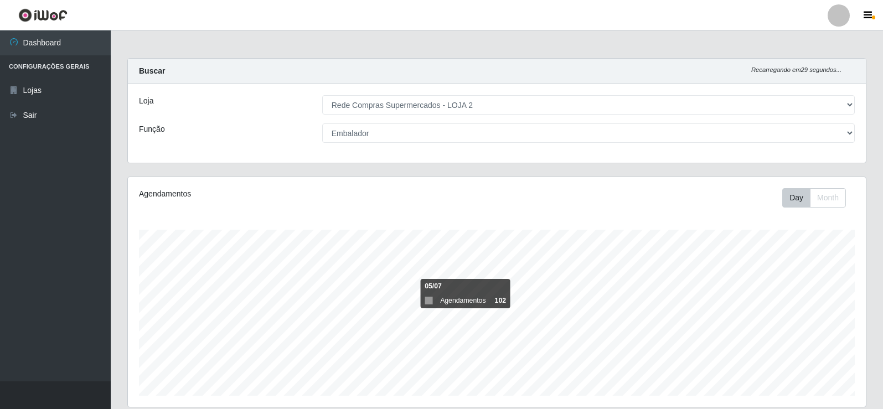
select select "161"
select select "1"
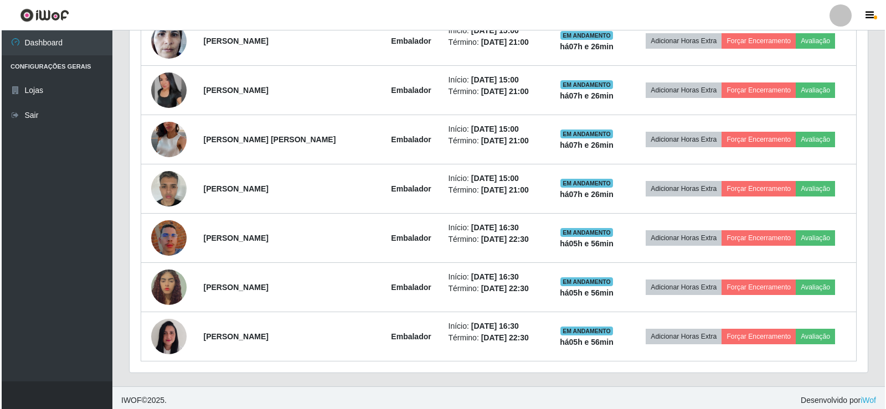
scroll to position [523, 0]
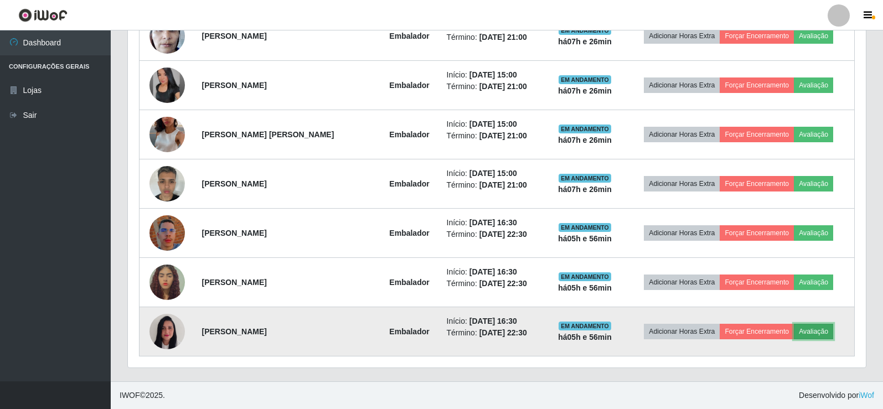
click at [811, 335] on button "Avaliação" at bounding box center [813, 332] width 39 height 16
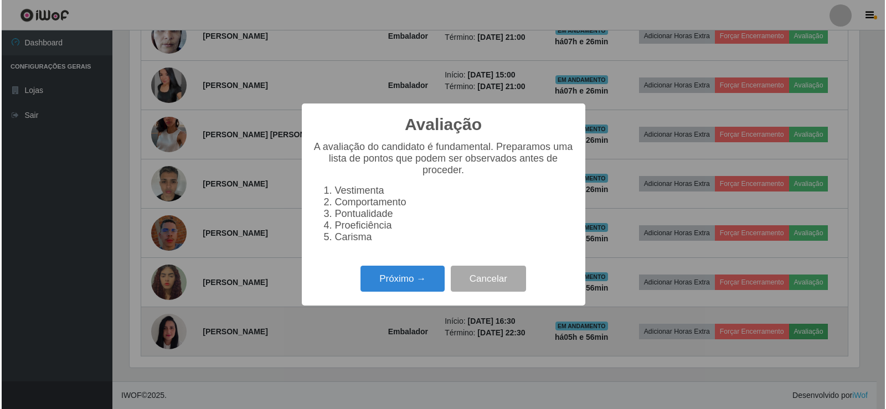
scroll to position [230, 733]
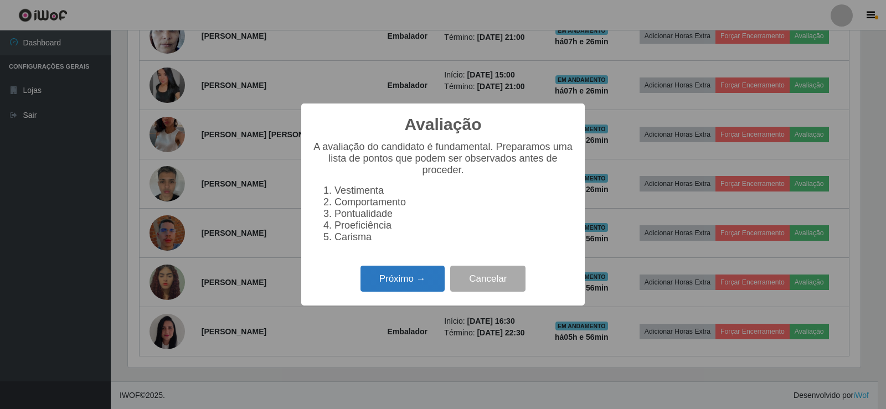
click at [419, 275] on button "Próximo →" at bounding box center [403, 279] width 84 height 26
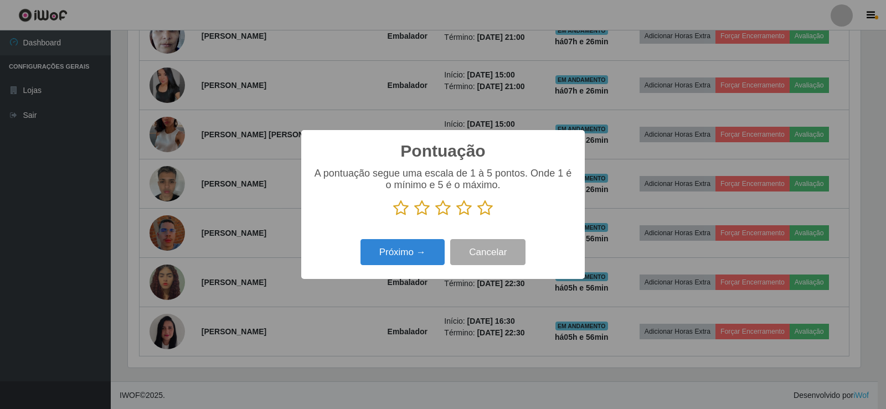
scroll to position [553643, 553140]
click at [492, 217] on icon at bounding box center [485, 208] width 16 height 17
click at [477, 217] on input "radio" at bounding box center [477, 217] width 0 height 0
click at [421, 246] on button "Próximo →" at bounding box center [403, 252] width 84 height 26
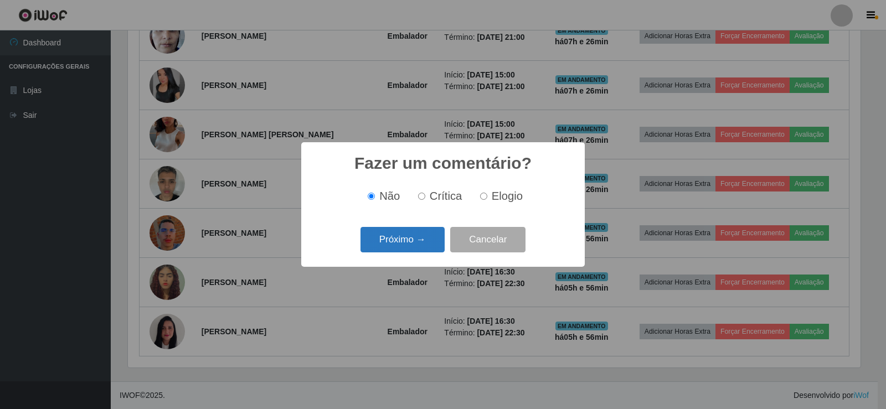
click at [402, 248] on button "Próximo →" at bounding box center [403, 240] width 84 height 26
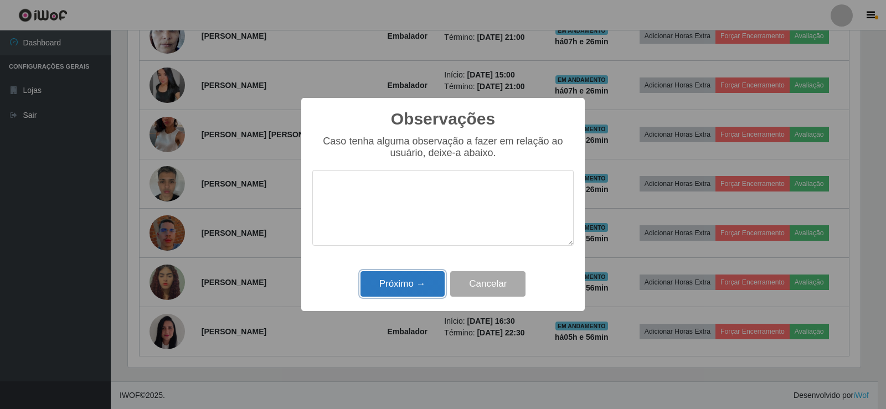
click at [398, 295] on button "Próximo →" at bounding box center [403, 284] width 84 height 26
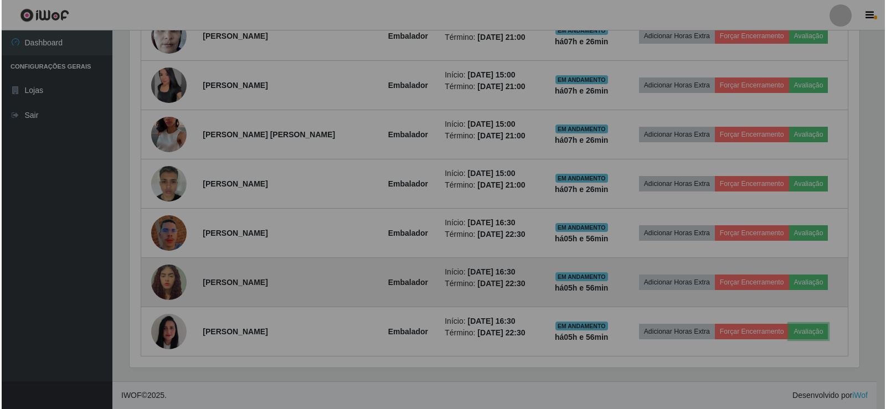
scroll to position [230, 738]
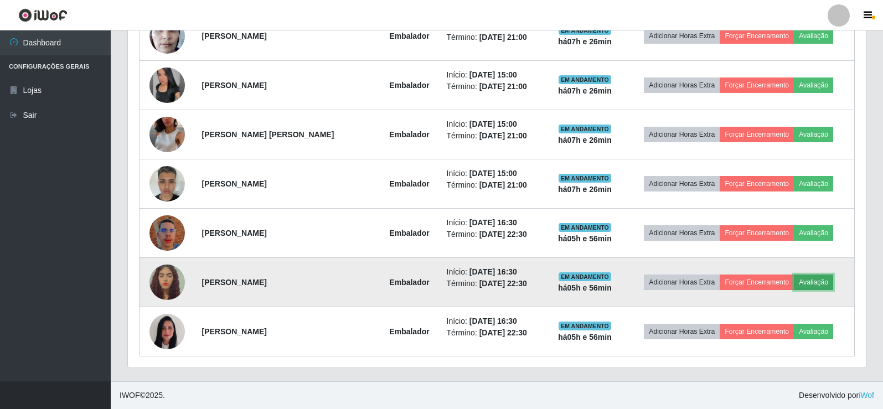
click at [814, 281] on button "Avaliação" at bounding box center [813, 283] width 39 height 16
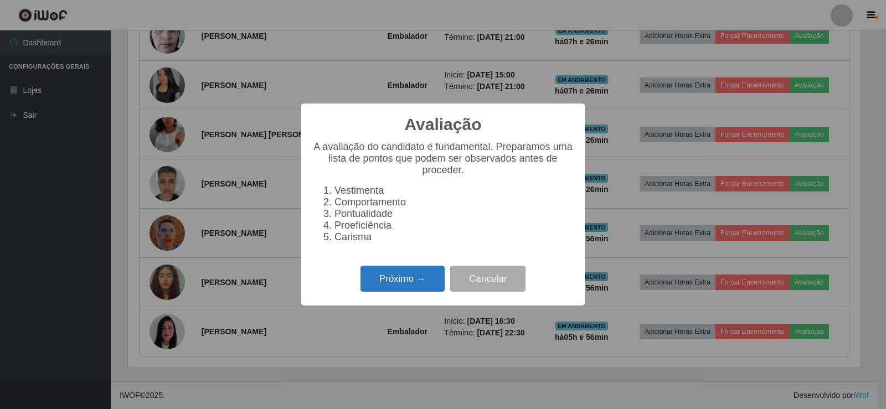
click at [405, 292] on button "Próximo →" at bounding box center [403, 279] width 84 height 26
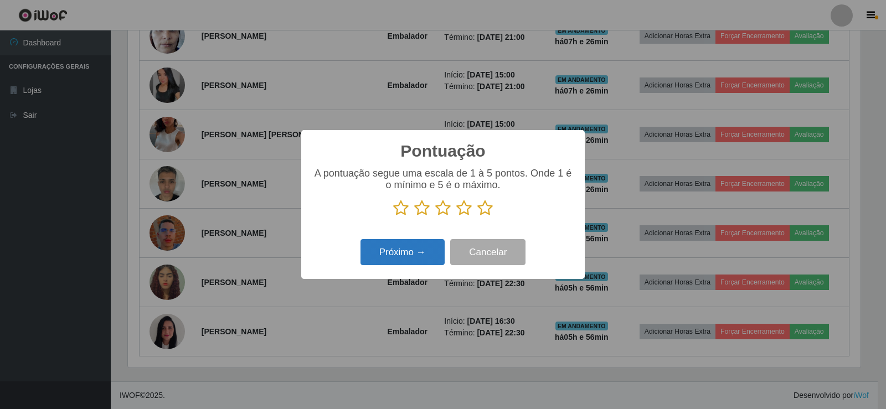
click at [409, 257] on button "Próximo →" at bounding box center [403, 252] width 84 height 26
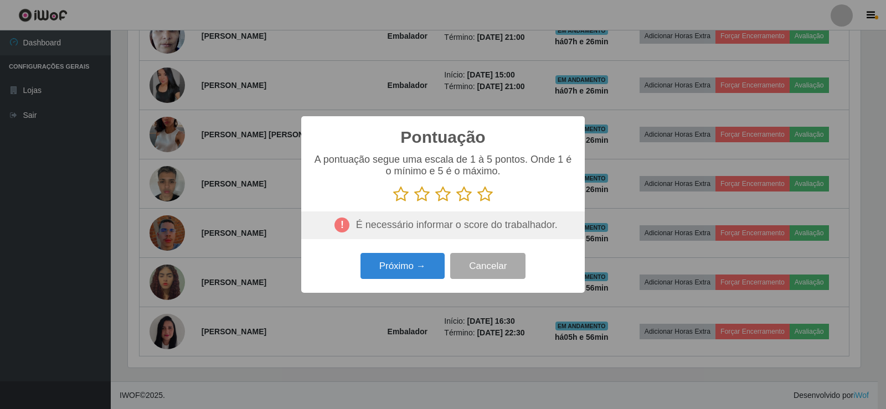
click at [486, 193] on icon at bounding box center [485, 194] width 16 height 17
click at [477, 203] on input "radio" at bounding box center [477, 203] width 0 height 0
click at [433, 254] on button "Próximo →" at bounding box center [403, 266] width 84 height 26
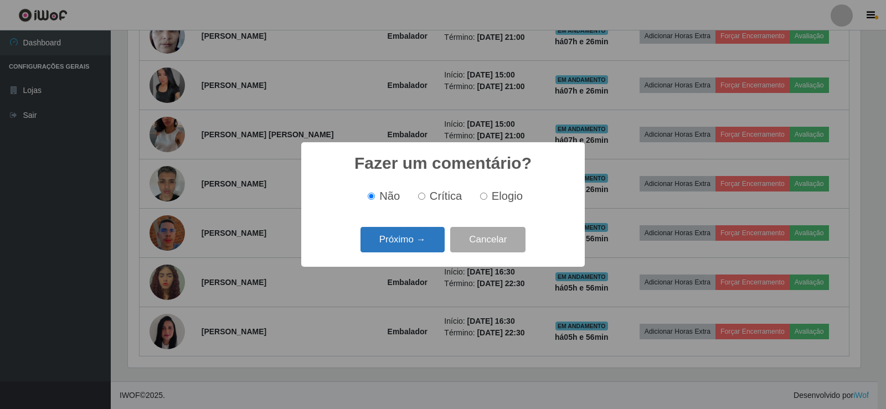
click at [412, 237] on button "Próximo →" at bounding box center [403, 240] width 84 height 26
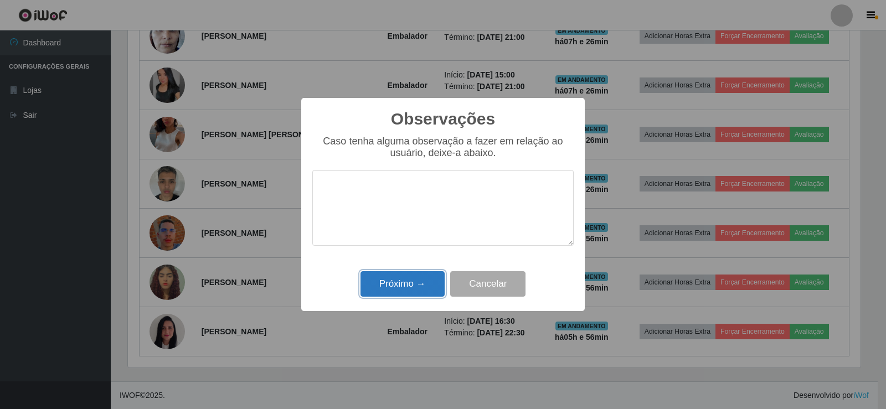
click at [419, 280] on button "Próximo →" at bounding box center [403, 284] width 84 height 26
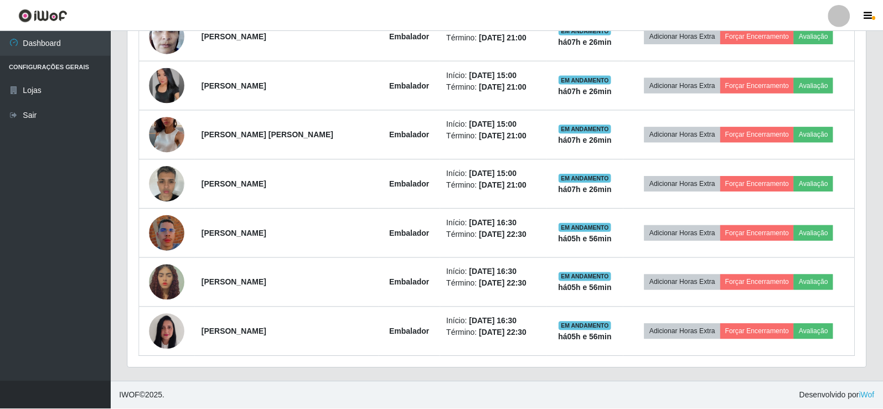
scroll to position [230, 738]
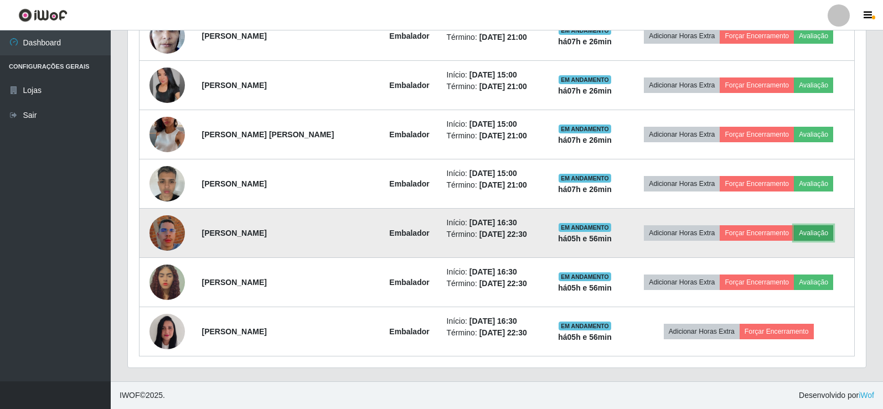
click at [811, 238] on button "Avaliação" at bounding box center [813, 233] width 39 height 16
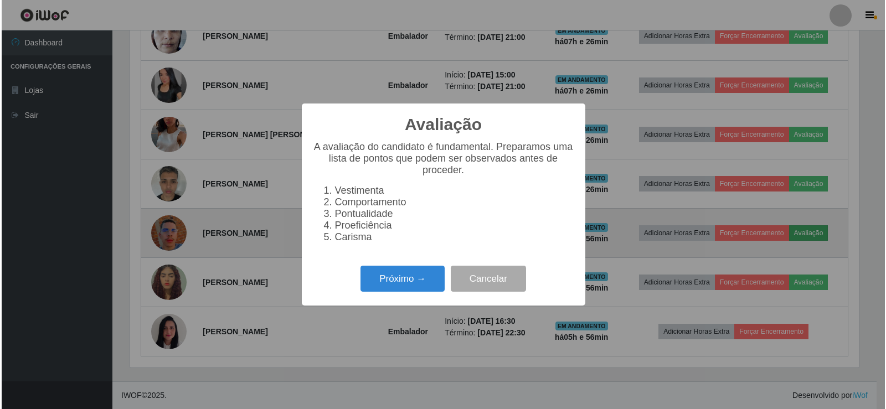
scroll to position [230, 733]
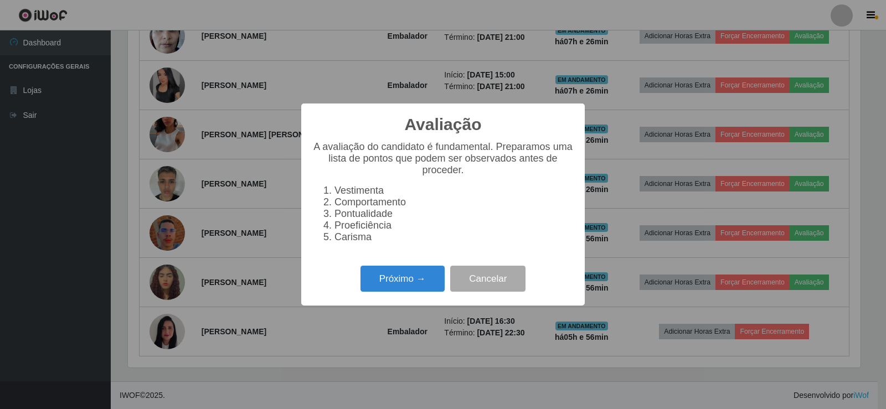
click at [392, 271] on div "Próximo → Cancelar" at bounding box center [442, 279] width 261 height 32
drag, startPoint x: 390, startPoint y: 270, endPoint x: 398, endPoint y: 291, distance: 22.2
click at [390, 275] on div "Próximo → Cancelar" at bounding box center [442, 279] width 261 height 32
click at [398, 291] on button "Próximo →" at bounding box center [403, 279] width 84 height 26
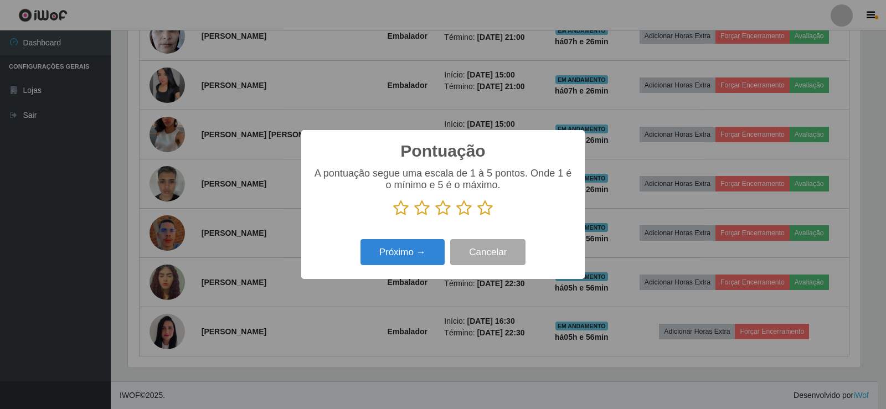
click at [481, 212] on icon at bounding box center [485, 208] width 16 height 17
click at [477, 217] on input "radio" at bounding box center [477, 217] width 0 height 0
click at [385, 253] on button "Próximo →" at bounding box center [403, 252] width 84 height 26
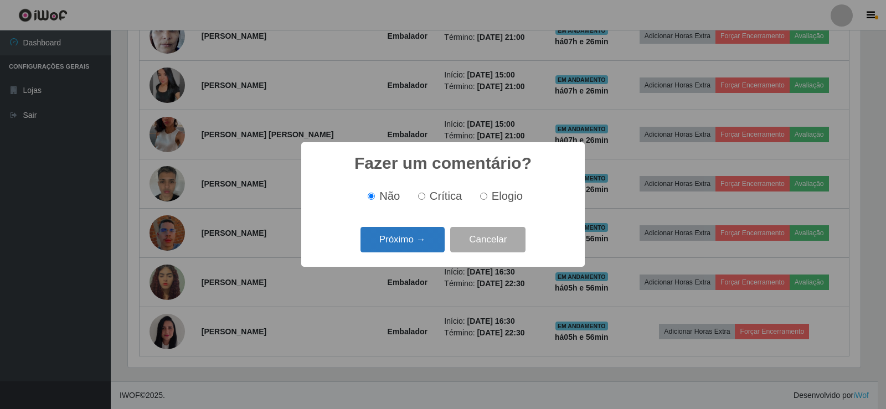
click at [410, 249] on button "Próximo →" at bounding box center [403, 240] width 84 height 26
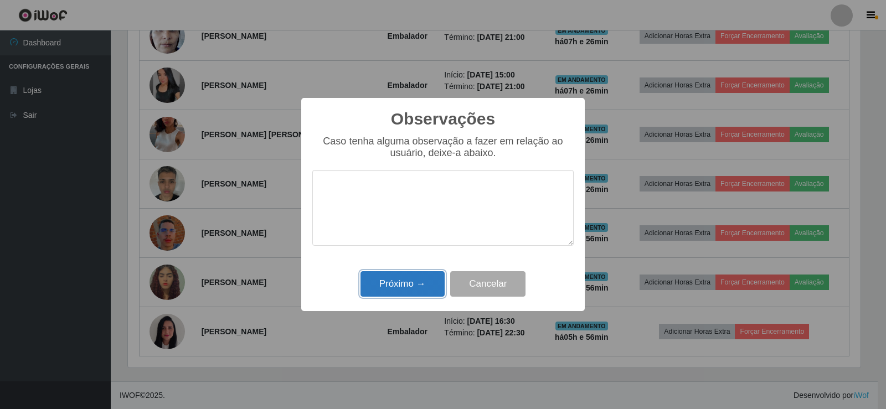
click at [409, 279] on button "Próximo →" at bounding box center [403, 284] width 84 height 26
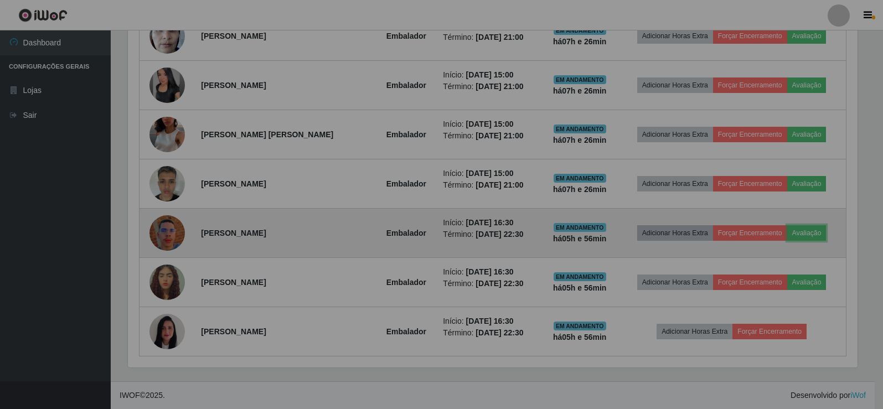
scroll to position [230, 738]
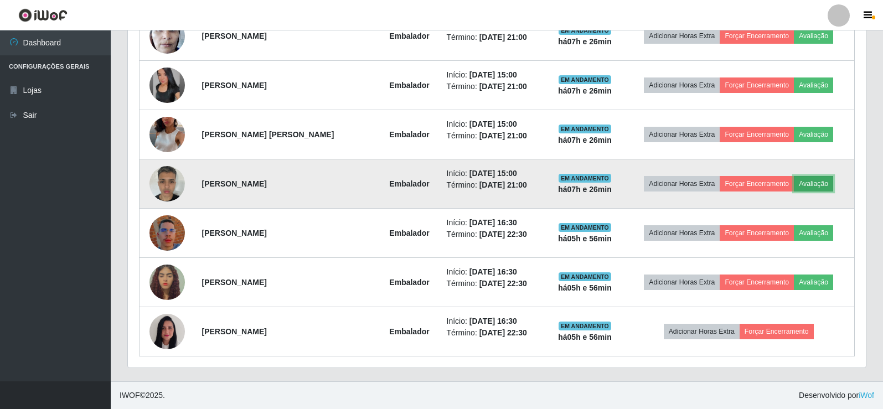
click at [799, 187] on button "Avaliação" at bounding box center [813, 184] width 39 height 16
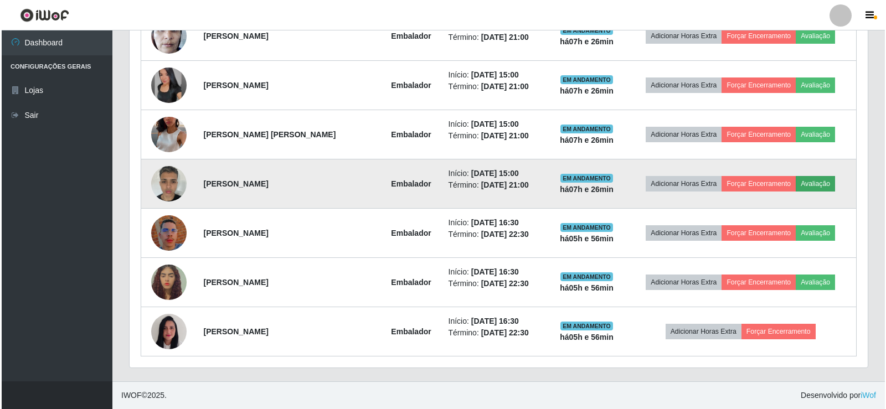
scroll to position [230, 733]
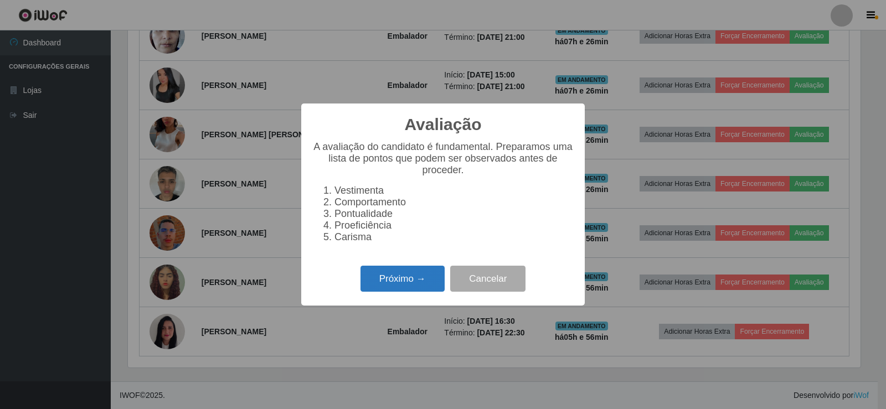
click at [426, 287] on button "Próximo →" at bounding box center [403, 279] width 84 height 26
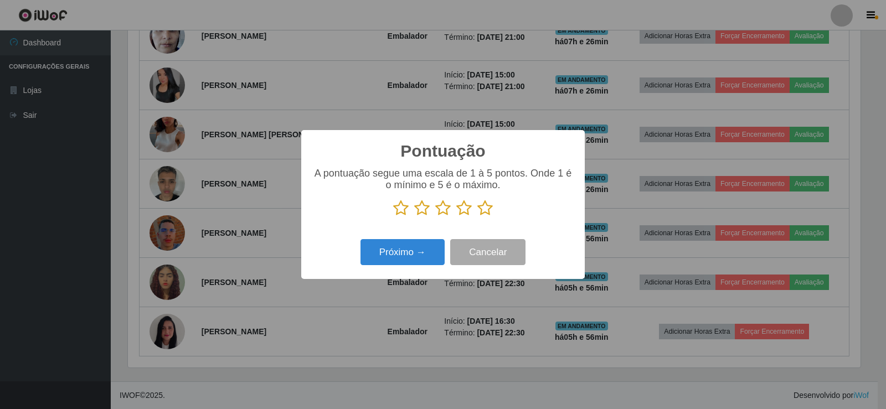
scroll to position [553643, 553140]
click at [490, 207] on icon at bounding box center [485, 208] width 16 height 17
click at [477, 217] on input "radio" at bounding box center [477, 217] width 0 height 0
click at [412, 259] on button "Próximo →" at bounding box center [403, 252] width 84 height 26
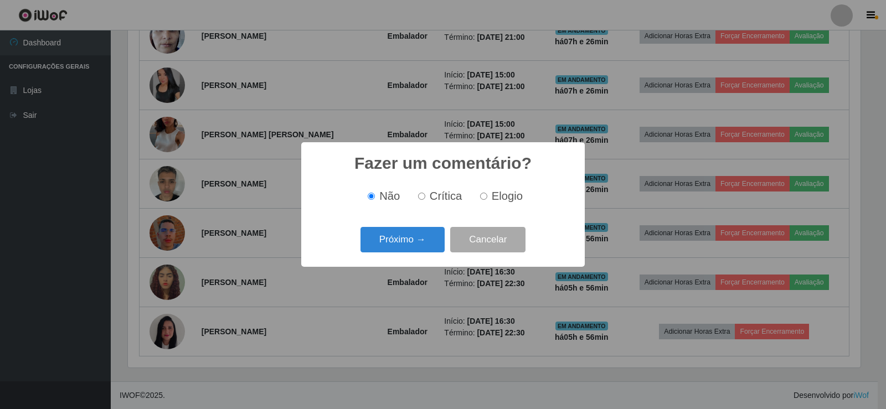
click at [410, 256] on div "Fazer um comentário? × Não Crítica Elogio Próximo → Cancelar" at bounding box center [443, 204] width 284 height 124
click at [412, 254] on div "Próximo → Cancelar" at bounding box center [442, 240] width 261 height 32
click at [416, 252] on button "Próximo →" at bounding box center [403, 240] width 84 height 26
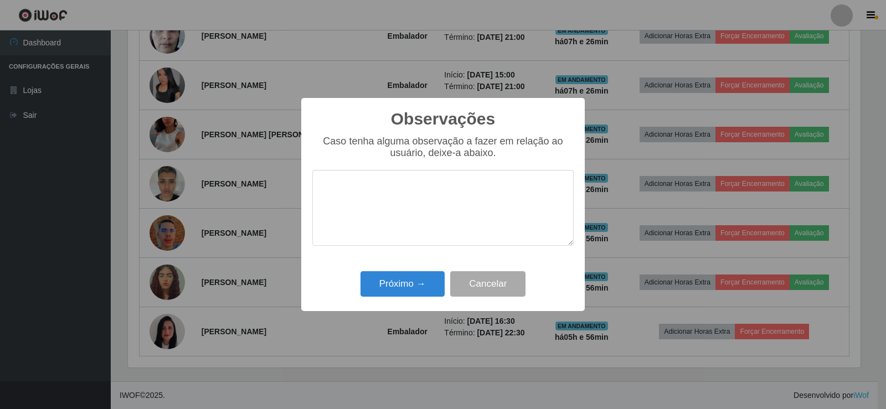
click at [400, 272] on div "Próximo → Cancelar" at bounding box center [442, 284] width 261 height 32
click at [446, 274] on div "Próximo → Cancelar" at bounding box center [442, 284] width 261 height 32
click at [376, 286] on button "Próximo →" at bounding box center [403, 284] width 84 height 26
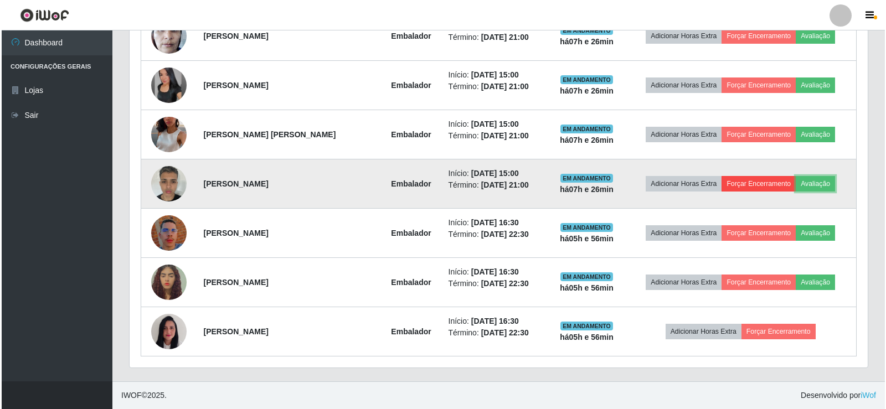
scroll to position [230, 738]
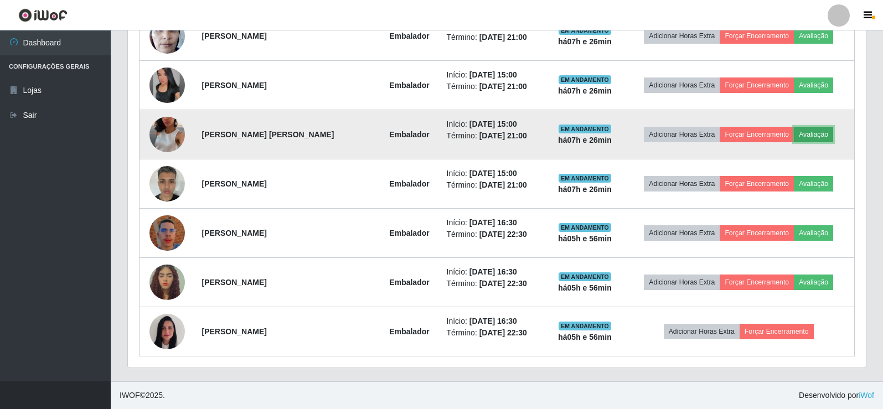
click at [807, 133] on button "Avaliação" at bounding box center [813, 135] width 39 height 16
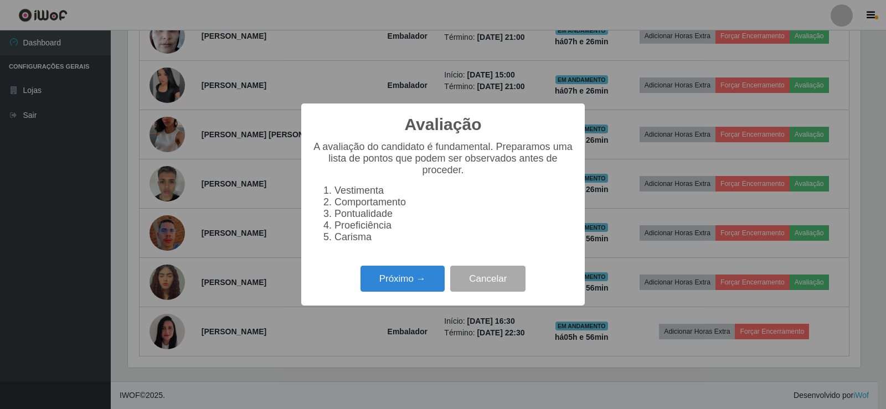
scroll to position [230, 733]
click at [374, 277] on button "Próximo →" at bounding box center [403, 279] width 84 height 26
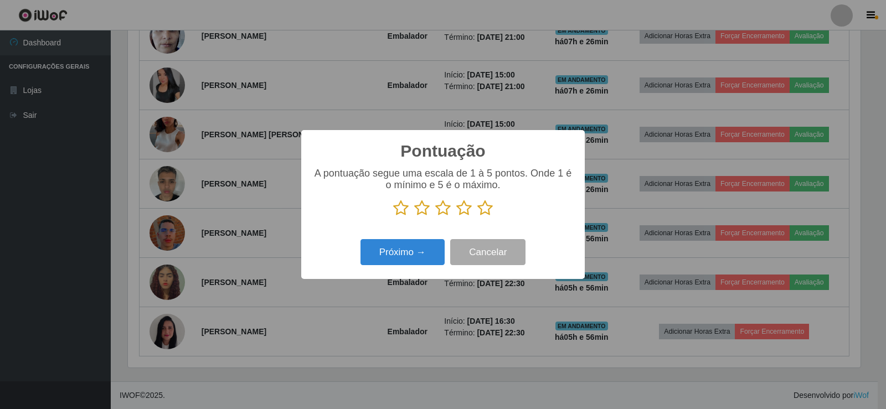
click at [485, 213] on icon at bounding box center [485, 208] width 16 height 17
click at [477, 217] on input "radio" at bounding box center [477, 217] width 0 height 0
click at [421, 253] on button "Próximo →" at bounding box center [403, 252] width 84 height 26
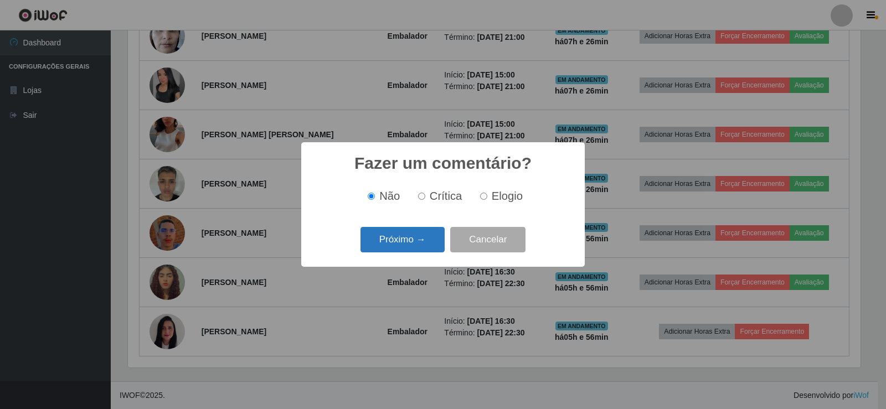
click at [402, 241] on button "Próximo →" at bounding box center [403, 240] width 84 height 26
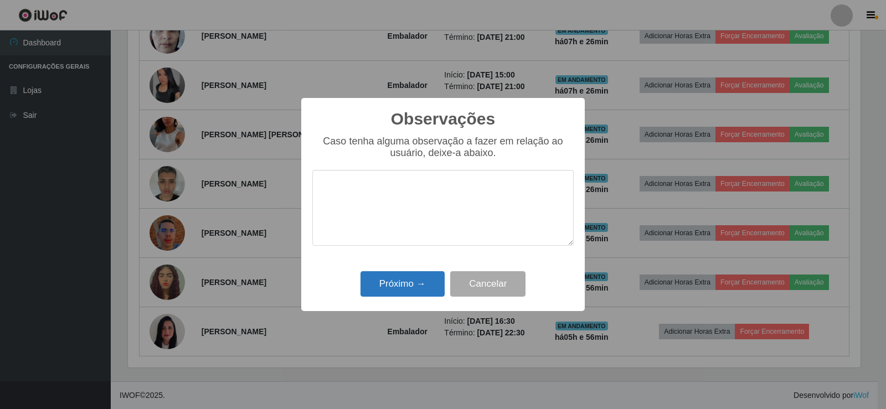
drag, startPoint x: 406, startPoint y: 262, endPoint x: 400, endPoint y: 279, distance: 18.0
click at [401, 276] on div "Observações × Caso tenha alguma observação a fazer em relação ao usuário, deixe…" at bounding box center [443, 204] width 284 height 213
click at [400, 279] on button "Próximo →" at bounding box center [403, 284] width 84 height 26
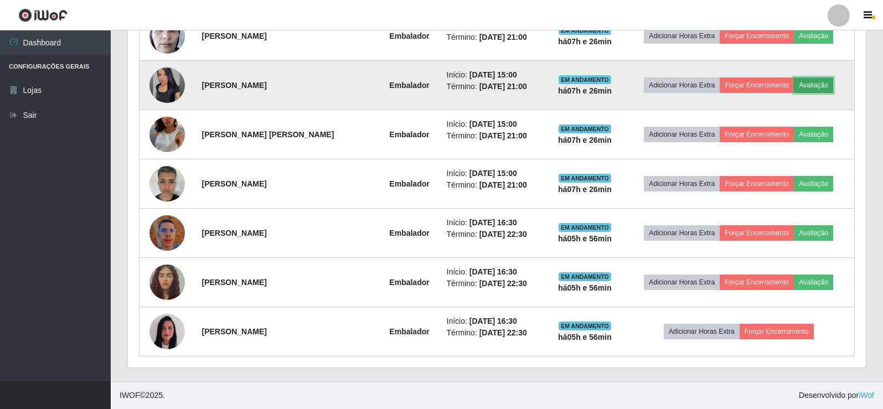
click at [800, 81] on button "Avaliação" at bounding box center [813, 86] width 39 height 16
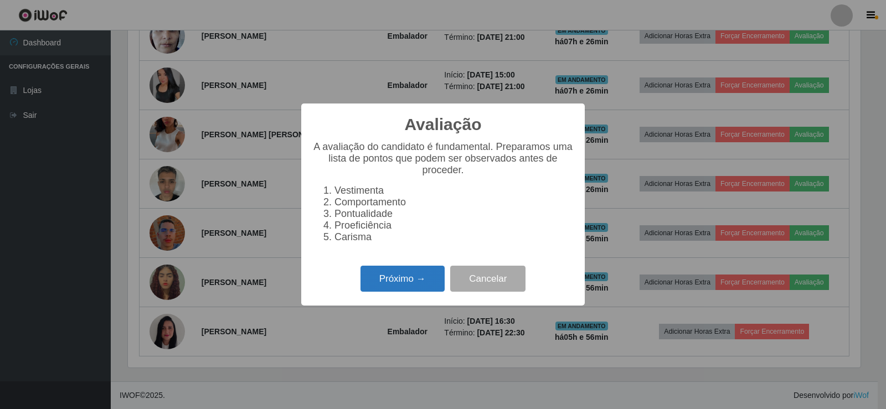
click at [389, 273] on button "Próximo →" at bounding box center [403, 279] width 84 height 26
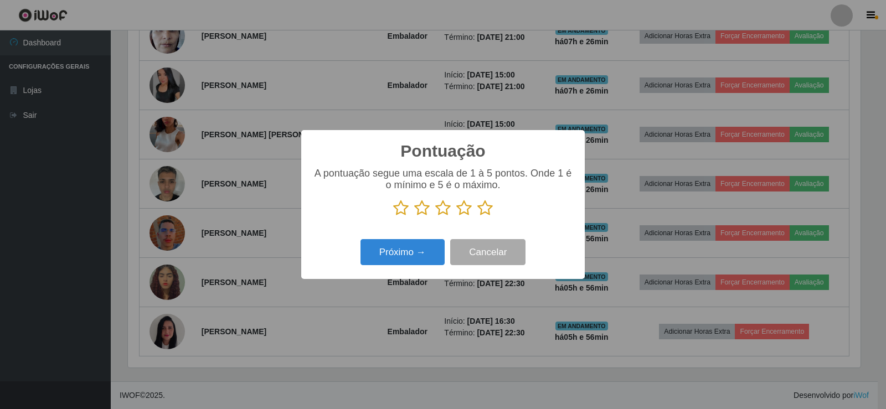
click at [481, 212] on icon at bounding box center [485, 208] width 16 height 17
click at [477, 217] on input "radio" at bounding box center [477, 217] width 0 height 0
click at [403, 252] on button "Próximo →" at bounding box center [403, 252] width 84 height 26
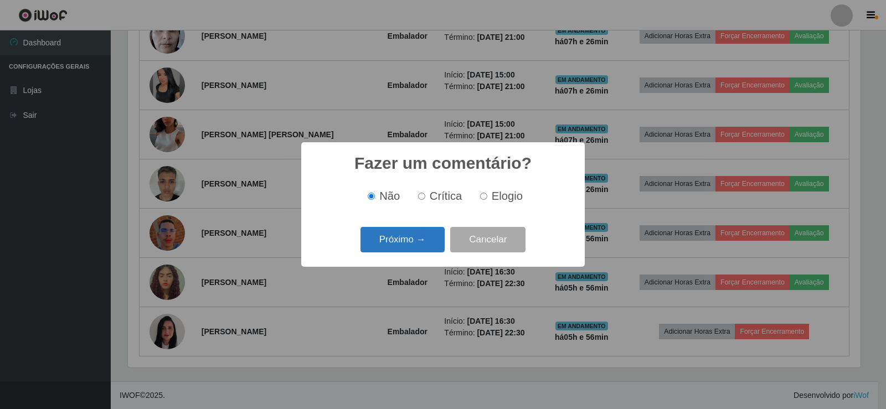
click at [392, 243] on button "Próximo →" at bounding box center [403, 240] width 84 height 26
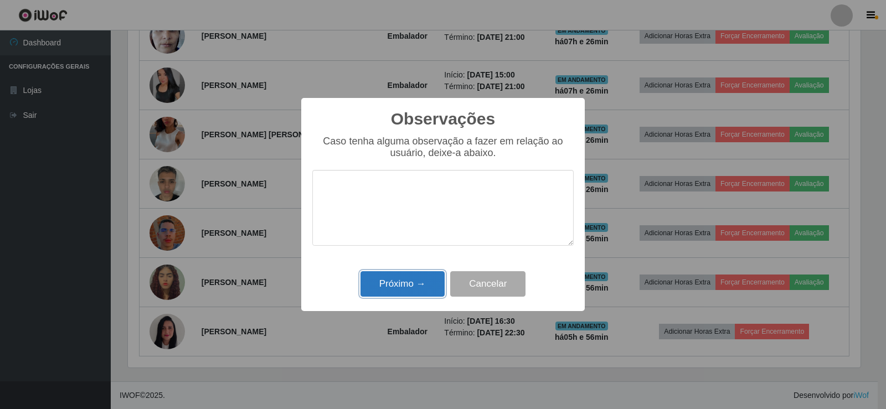
click at [397, 278] on button "Próximo →" at bounding box center [403, 284] width 84 height 26
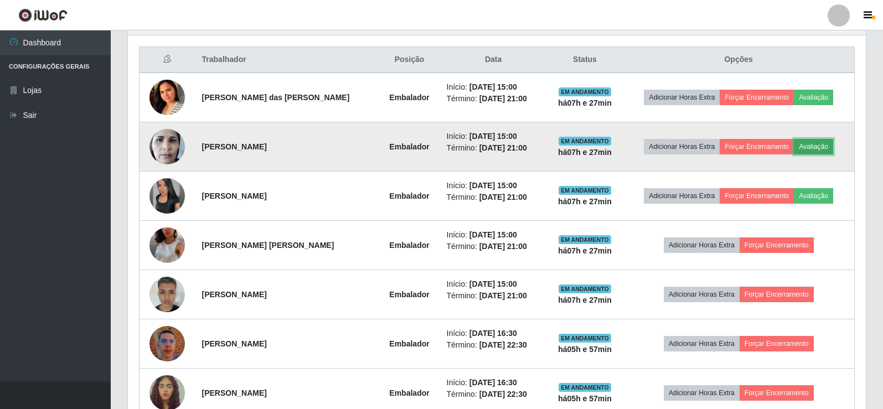
click at [815, 148] on button "Avaliação" at bounding box center [813, 147] width 39 height 16
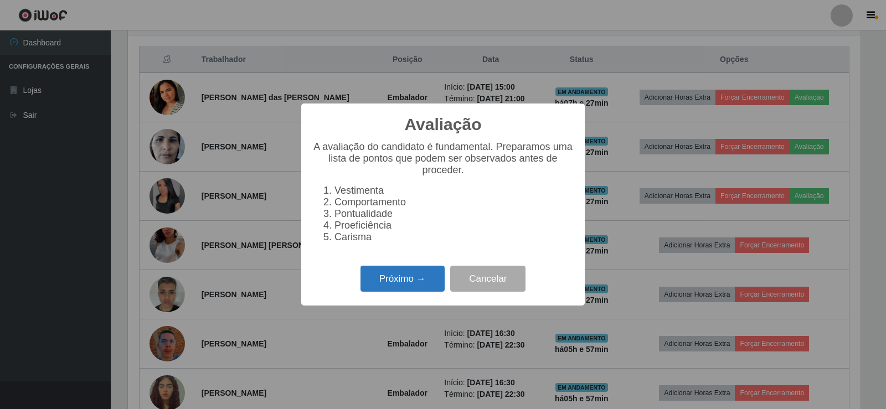
click at [415, 292] on button "Próximo →" at bounding box center [403, 279] width 84 height 26
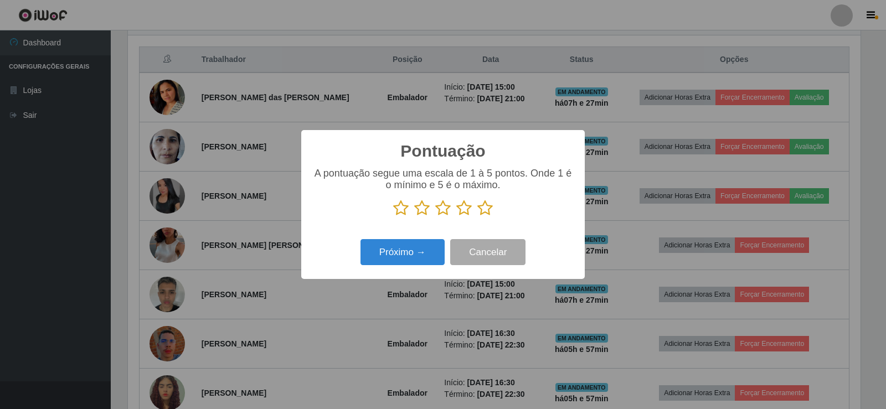
click at [488, 209] on icon at bounding box center [485, 208] width 16 height 17
click at [477, 217] on input "radio" at bounding box center [477, 217] width 0 height 0
click at [400, 251] on button "Próximo →" at bounding box center [403, 252] width 84 height 26
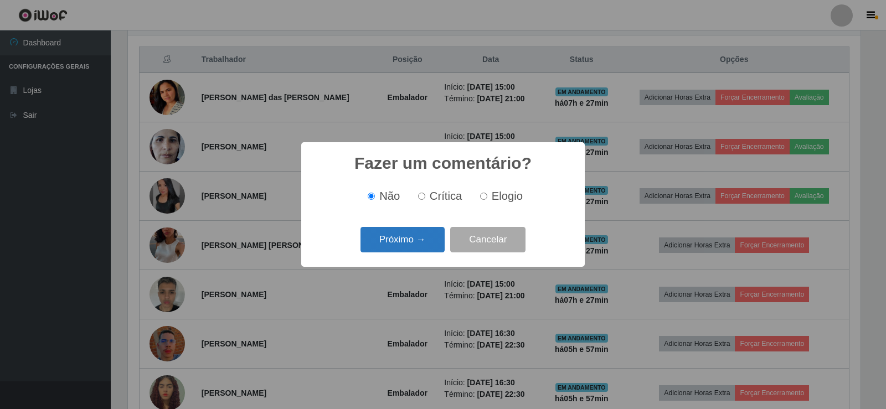
click at [394, 249] on button "Próximo →" at bounding box center [403, 240] width 84 height 26
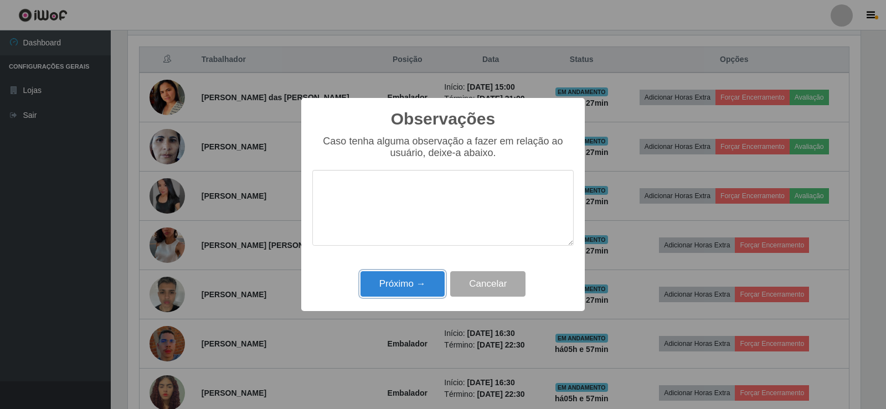
drag, startPoint x: 400, startPoint y: 280, endPoint x: 567, endPoint y: 228, distance: 175.2
click at [400, 280] on button "Próximo →" at bounding box center [403, 284] width 84 height 26
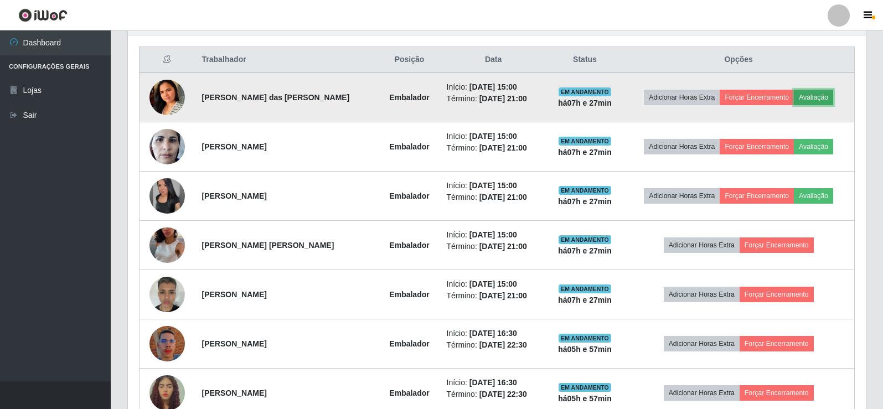
click at [801, 104] on button "Avaliação" at bounding box center [813, 98] width 39 height 16
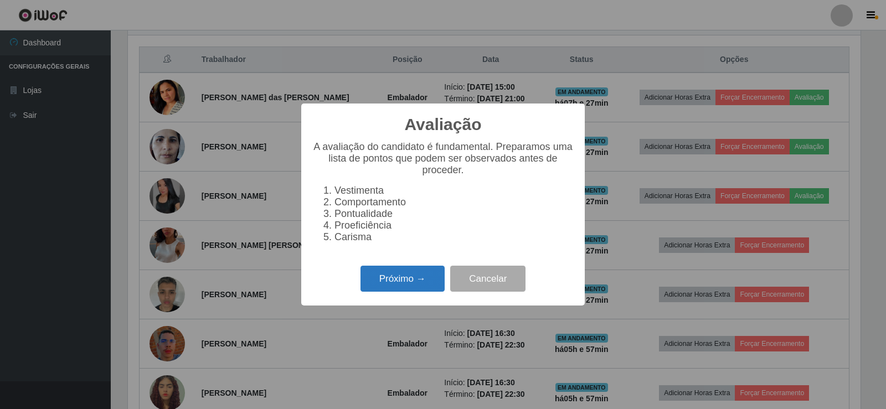
click at [412, 292] on button "Próximo →" at bounding box center [403, 279] width 84 height 26
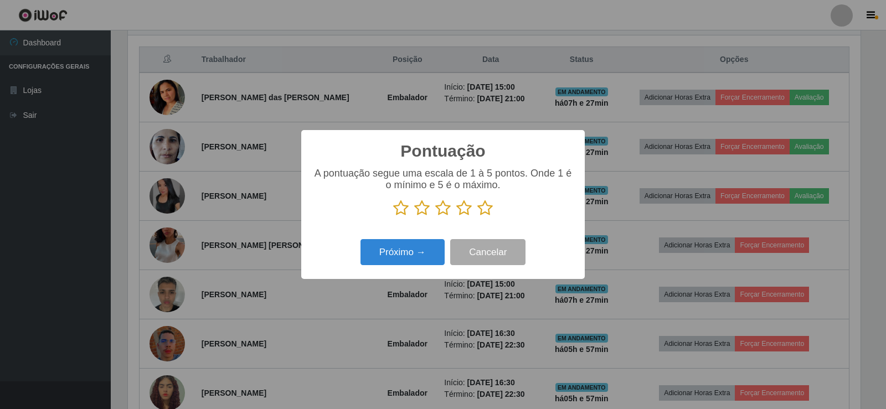
click at [485, 213] on icon at bounding box center [485, 208] width 16 height 17
click at [477, 217] on input "radio" at bounding box center [477, 217] width 0 height 0
click at [410, 265] on button "Próximo →" at bounding box center [403, 252] width 84 height 26
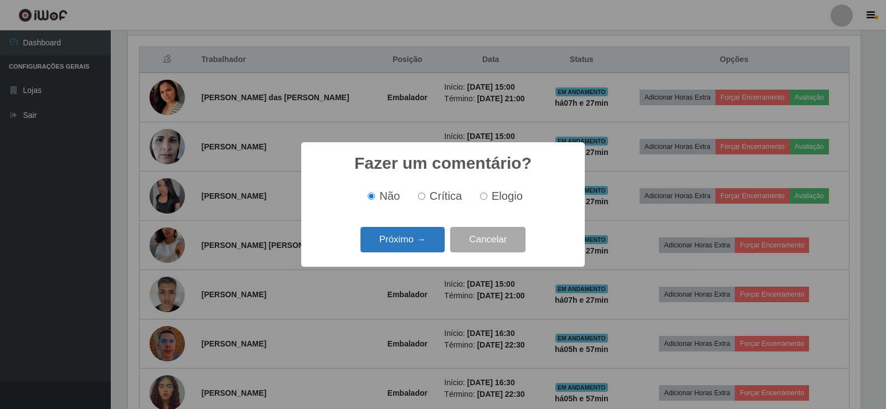
click at [408, 241] on button "Próximo →" at bounding box center [403, 240] width 84 height 26
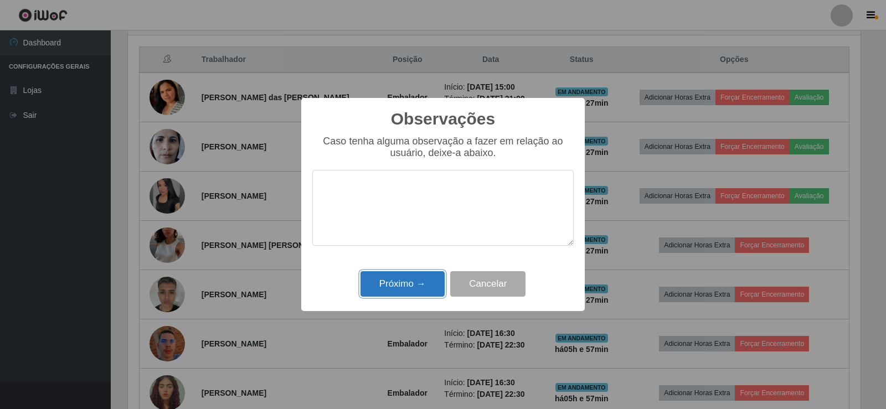
click at [402, 285] on button "Próximo →" at bounding box center [403, 284] width 84 height 26
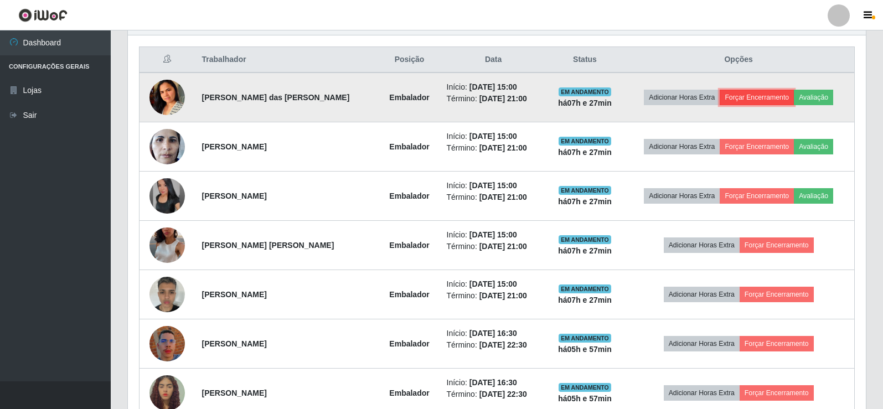
click at [770, 94] on button "Forçar Encerramento" at bounding box center [757, 98] width 74 height 16
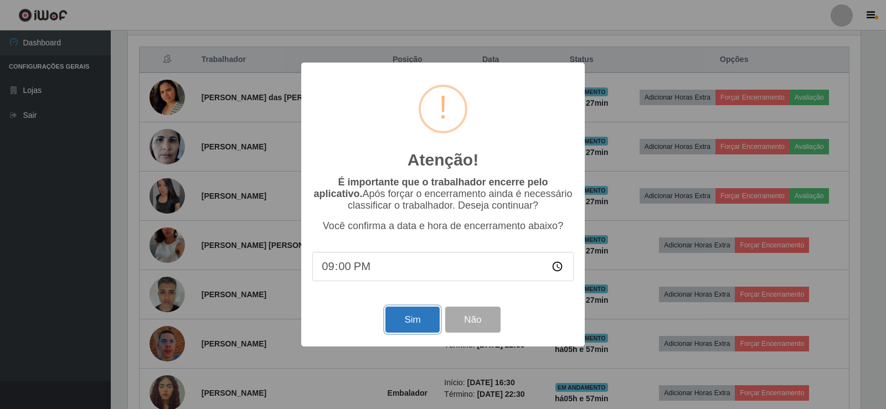
click at [408, 326] on button "Sim" at bounding box center [412, 320] width 54 height 26
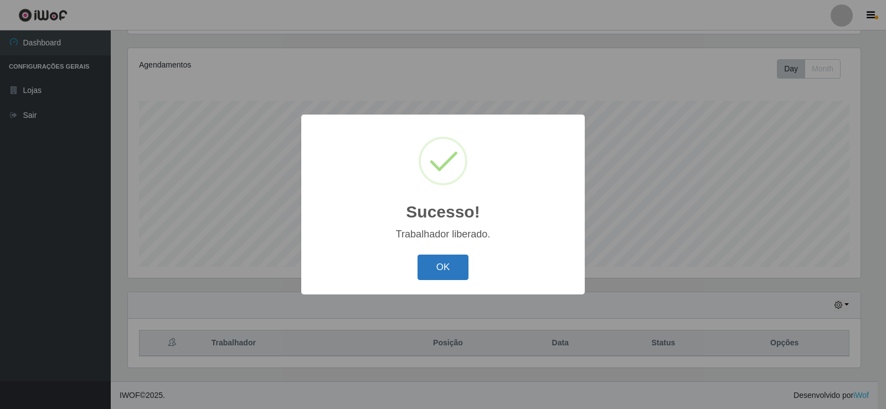
click at [437, 268] on button "OK" at bounding box center [444, 268] width 52 height 26
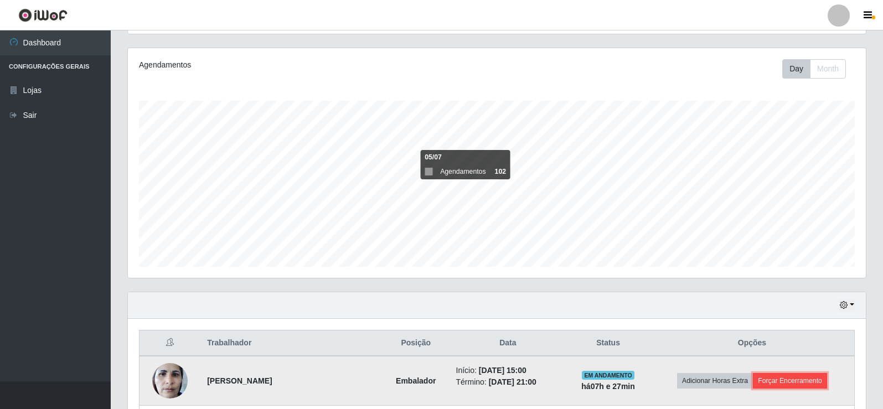
click at [809, 381] on button "Forçar Encerramento" at bounding box center [790, 381] width 74 height 16
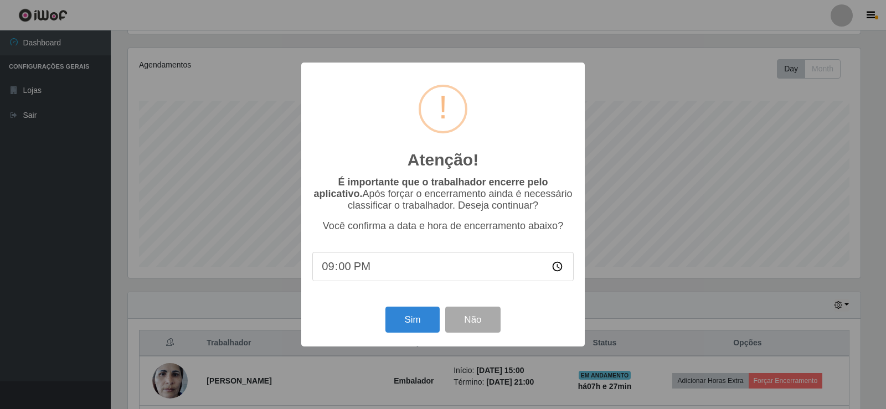
click at [415, 308] on div "Sim Não" at bounding box center [442, 320] width 261 height 32
click at [414, 316] on button "Sim" at bounding box center [412, 320] width 54 height 26
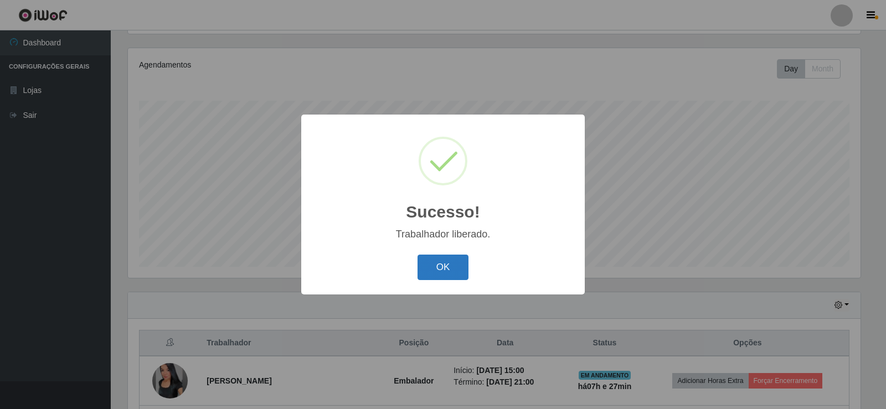
drag, startPoint x: 459, startPoint y: 267, endPoint x: 765, endPoint y: 352, distance: 318.5
click at [460, 267] on button "OK" at bounding box center [444, 268] width 52 height 26
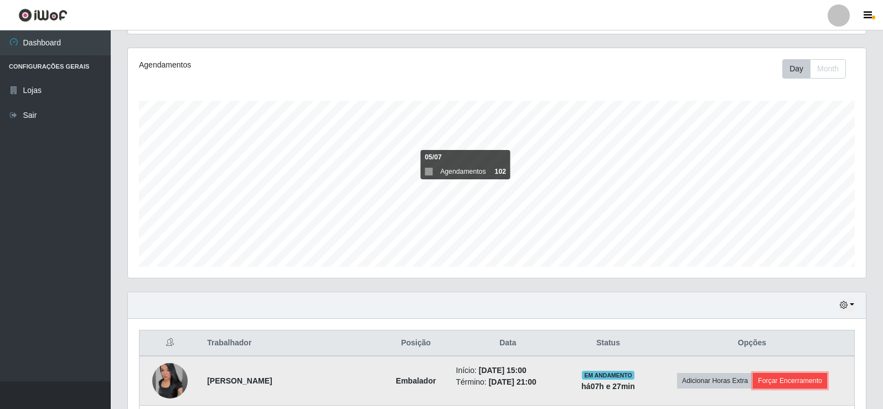
click at [814, 380] on button "Forçar Encerramento" at bounding box center [790, 381] width 74 height 16
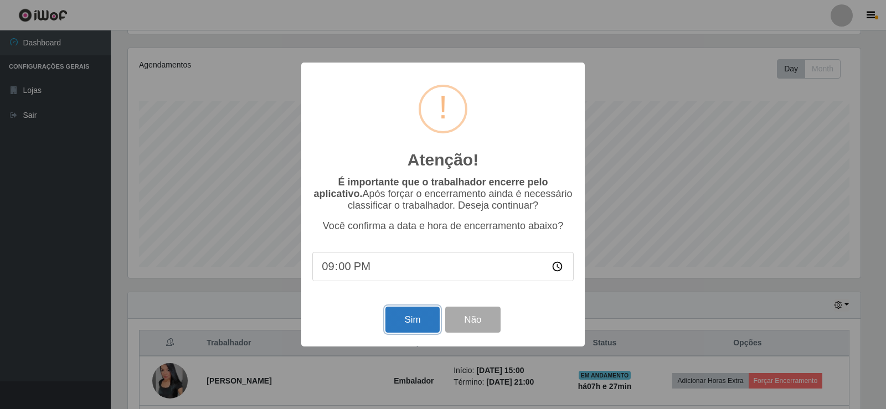
click at [404, 320] on button "Sim" at bounding box center [412, 320] width 54 height 26
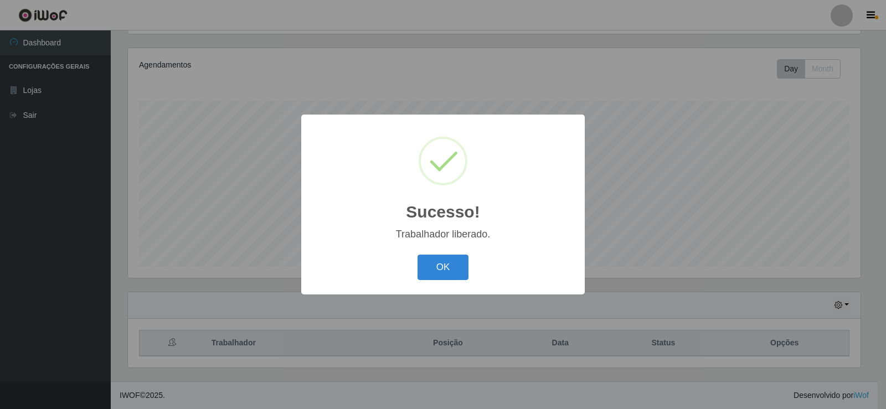
click at [431, 313] on div "Sucesso! × Trabalhador liberado. OK Cancel" at bounding box center [443, 204] width 886 height 409
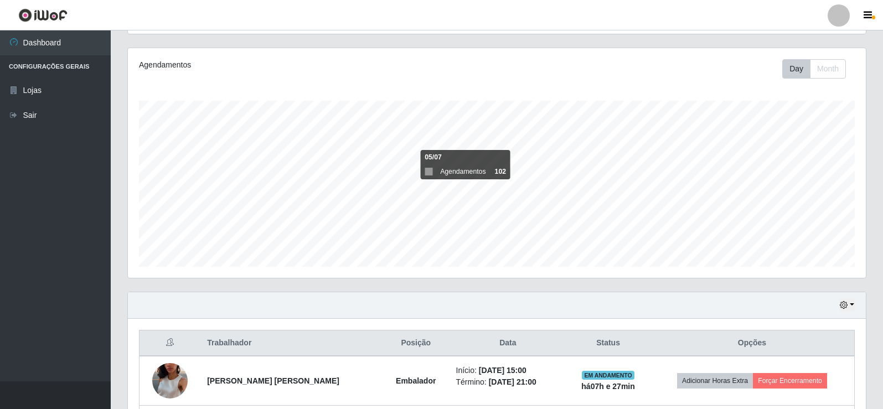
click at [433, 295] on div "Hoje 1 dia 3 dias 1 Semana Não encerrados" at bounding box center [497, 305] width 738 height 27
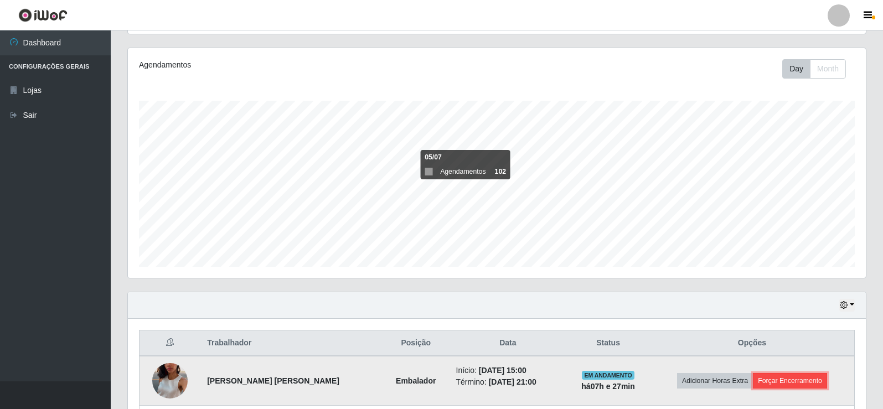
click at [782, 378] on button "Forçar Encerramento" at bounding box center [790, 381] width 74 height 16
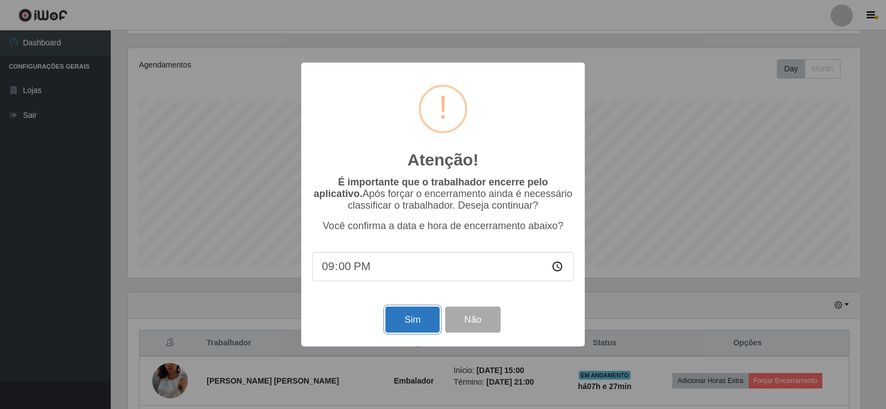
click at [402, 315] on button "Sim" at bounding box center [412, 320] width 54 height 26
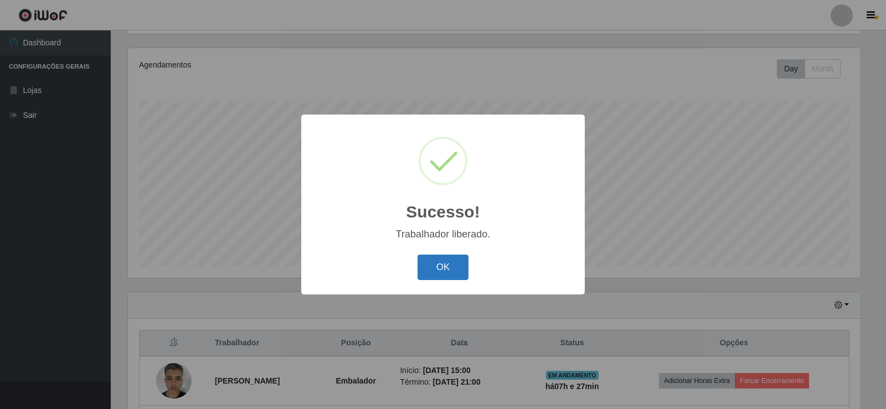
click at [450, 267] on button "OK" at bounding box center [444, 268] width 52 height 26
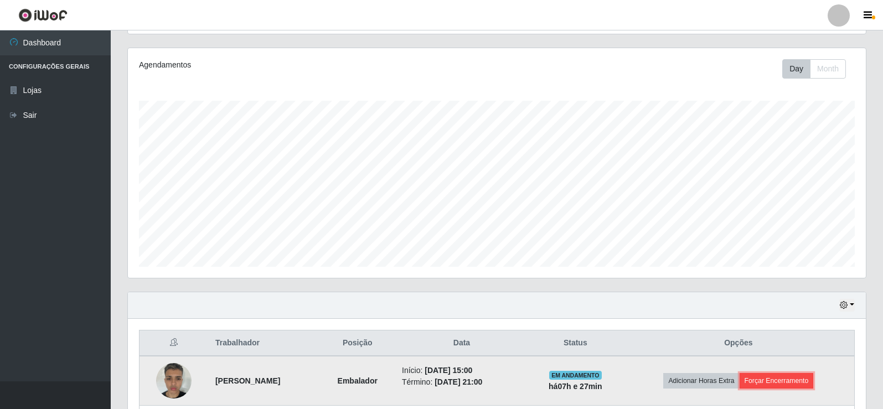
click at [785, 379] on button "Forçar Encerramento" at bounding box center [777, 381] width 74 height 16
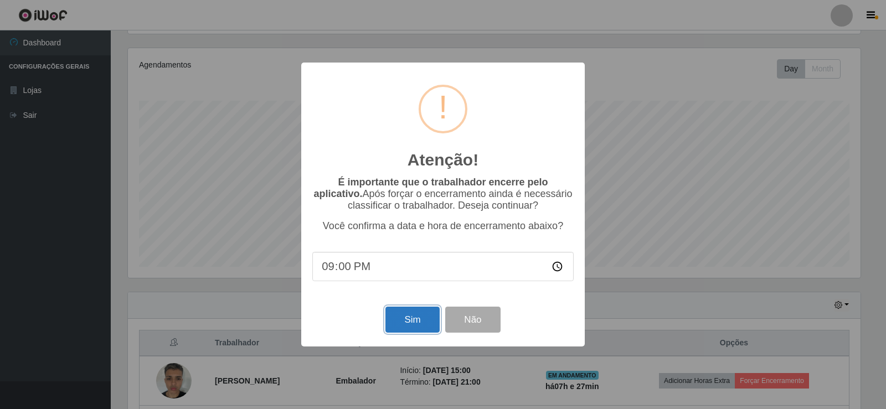
click at [401, 322] on button "Sim" at bounding box center [412, 320] width 54 height 26
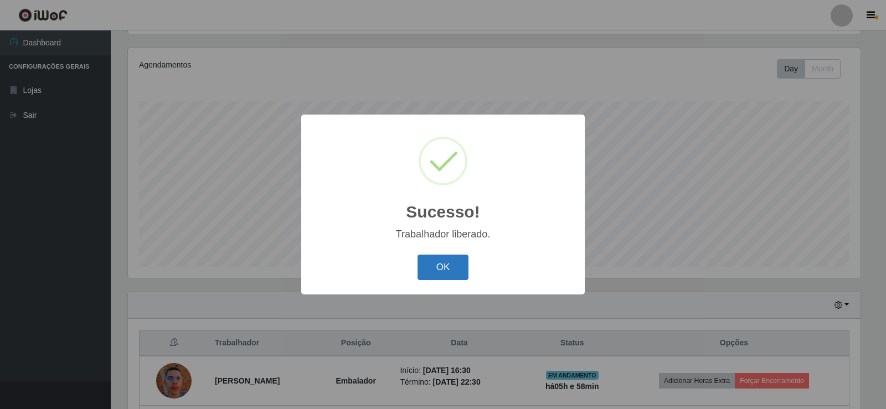
click at [456, 261] on button "OK" at bounding box center [444, 268] width 52 height 26
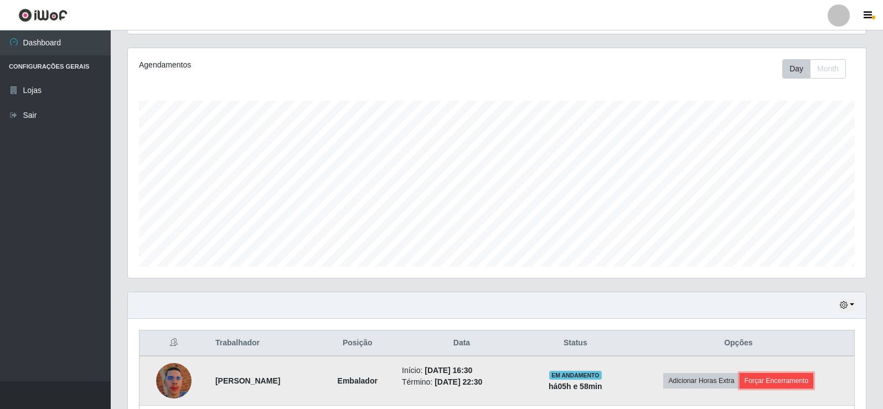
click at [791, 378] on button "Forçar Encerramento" at bounding box center [777, 381] width 74 height 16
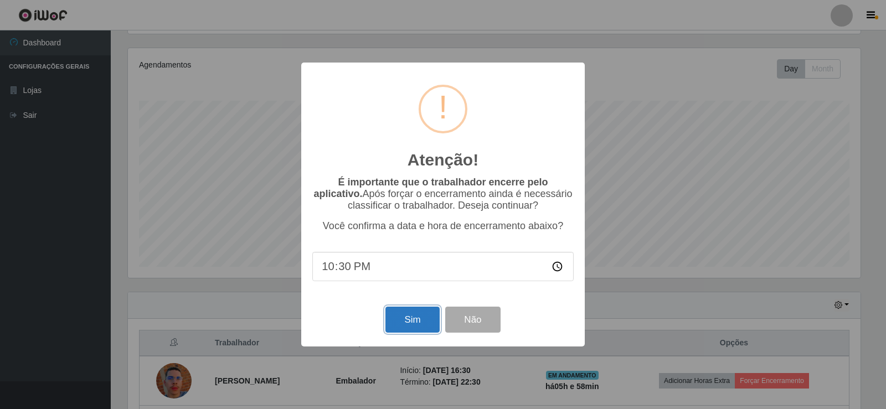
click at [420, 319] on button "Sim" at bounding box center [412, 320] width 54 height 26
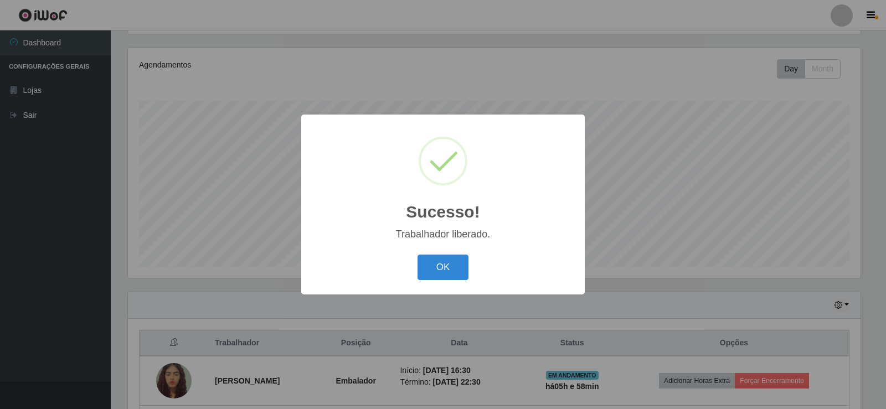
click at [445, 281] on div "OK Cancel" at bounding box center [442, 267] width 261 height 32
click at [455, 265] on button "OK" at bounding box center [444, 268] width 52 height 26
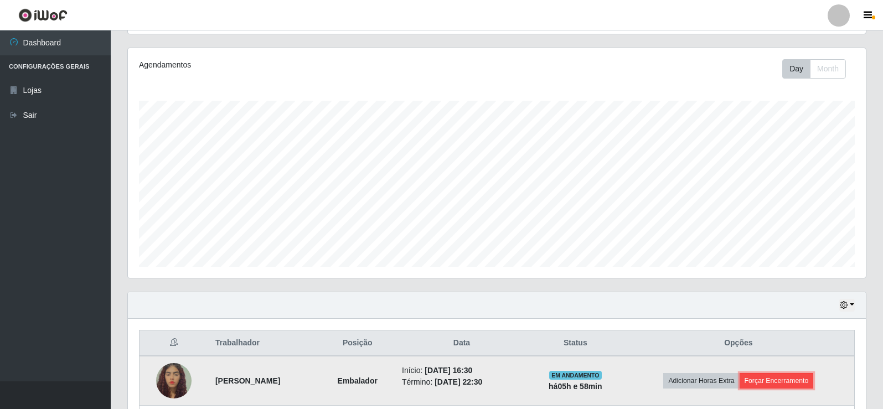
click at [793, 379] on button "Forçar Encerramento" at bounding box center [777, 381] width 74 height 16
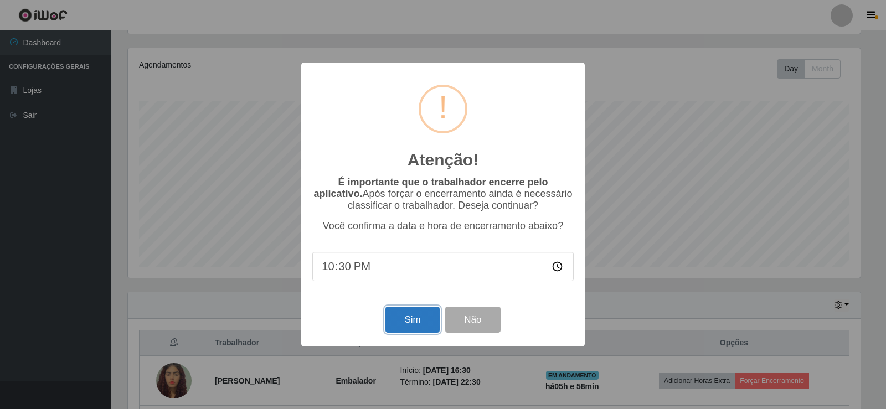
click at [410, 322] on button "Sim" at bounding box center [412, 320] width 54 height 26
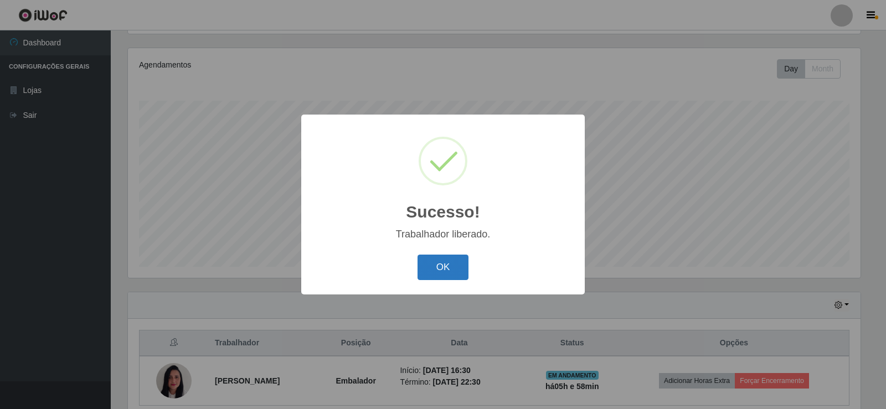
click at [437, 269] on button "OK" at bounding box center [444, 268] width 52 height 26
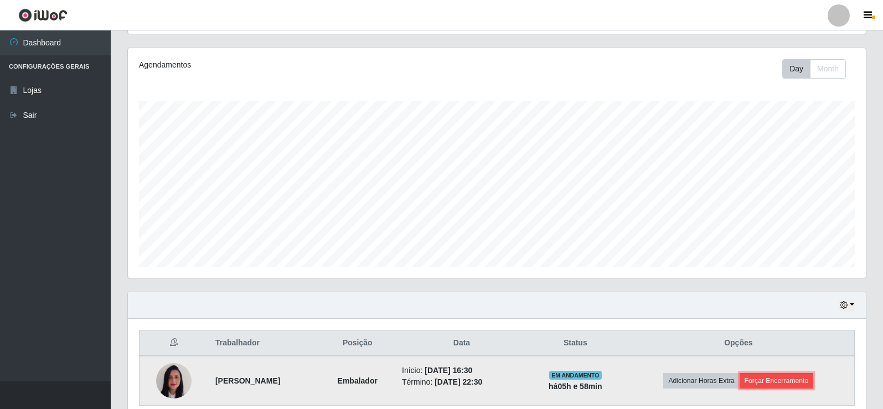
click at [773, 376] on button "Forçar Encerramento" at bounding box center [777, 381] width 74 height 16
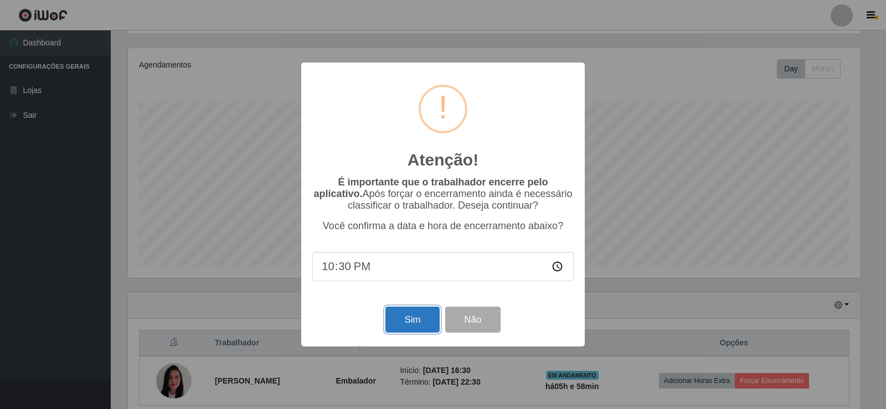
click at [407, 323] on button "Sim" at bounding box center [412, 320] width 54 height 26
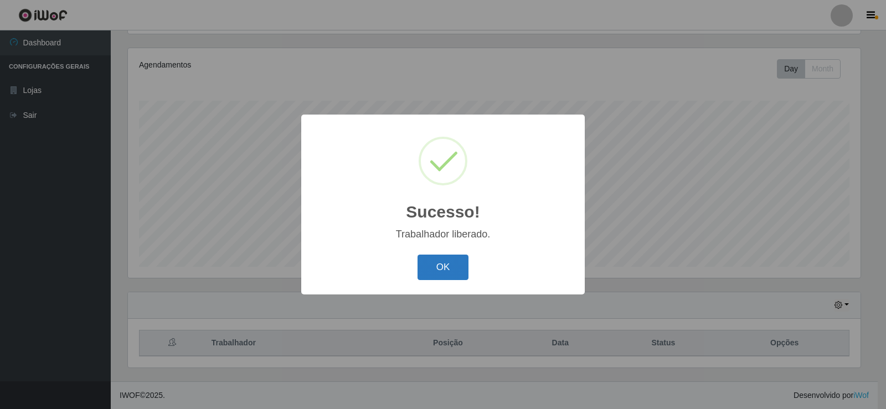
click at [438, 261] on button "OK" at bounding box center [444, 268] width 52 height 26
